Goal: Task Accomplishment & Management: Use online tool/utility

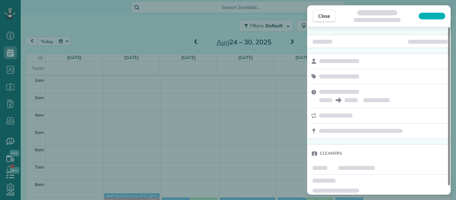
scroll to position [221, 0]
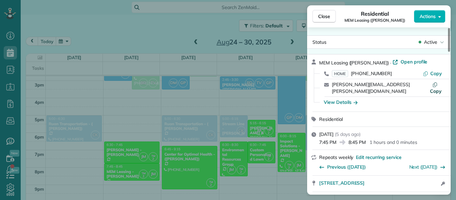
click at [433, 88] on span "Copy" at bounding box center [436, 91] width 12 height 6
click at [433, 72] on span "Copy" at bounding box center [436, 73] width 12 height 6
click at [323, 19] on span "Close" at bounding box center [324, 16] width 12 height 7
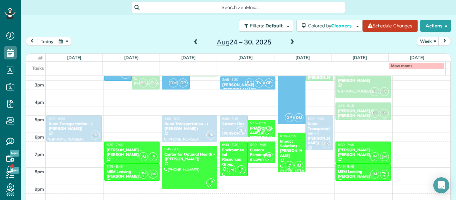
click at [290, 43] on span at bounding box center [291, 42] width 7 height 6
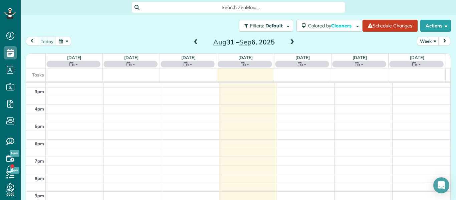
click at [290, 43] on span at bounding box center [291, 42] width 7 height 6
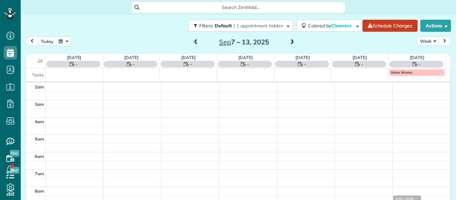
scroll to position [87, 0]
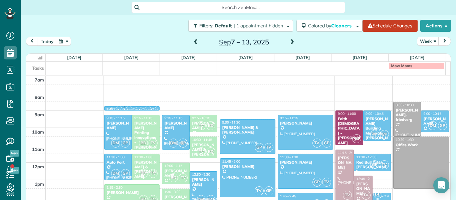
click at [194, 43] on span at bounding box center [195, 42] width 7 height 6
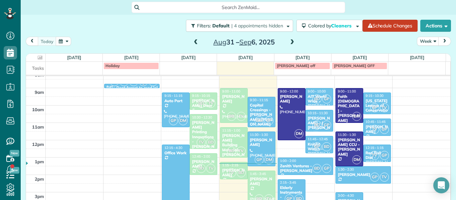
scroll to position [115, 0]
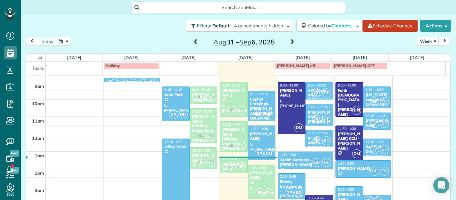
click at [288, 42] on span at bounding box center [291, 42] width 7 height 6
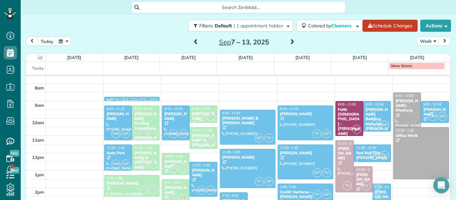
scroll to position [95, 0]
